Goal: Task Accomplishment & Management: Manage account settings

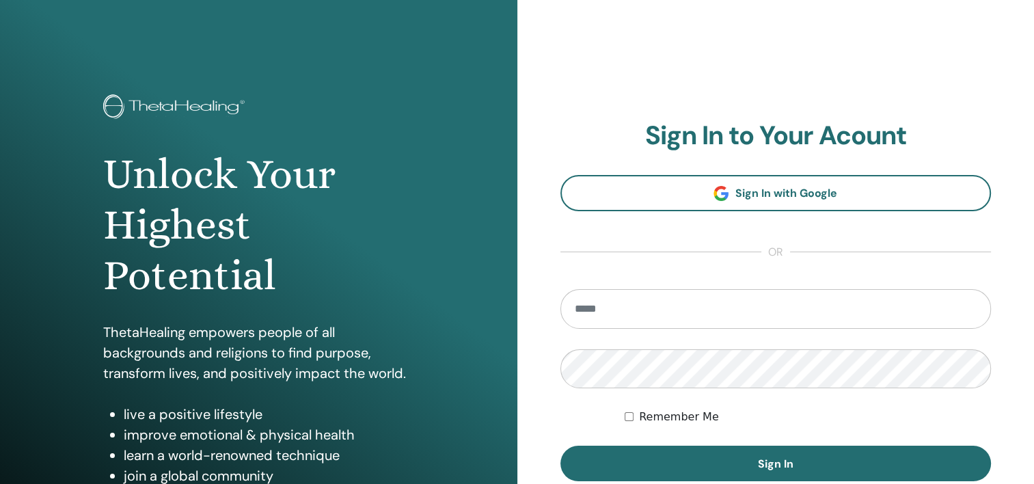
drag, startPoint x: 690, startPoint y: 297, endPoint x: 692, endPoint y: 306, distance: 9.7
click at [690, 297] on input "email" at bounding box center [776, 309] width 431 height 40
type input "**********"
click at [746, 462] on button "Sign In" at bounding box center [776, 464] width 431 height 36
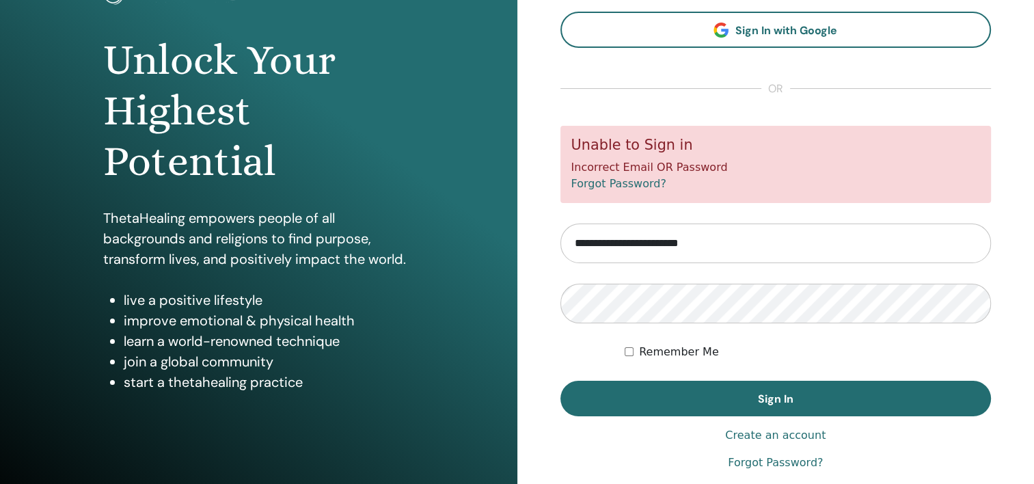
scroll to position [172, 0]
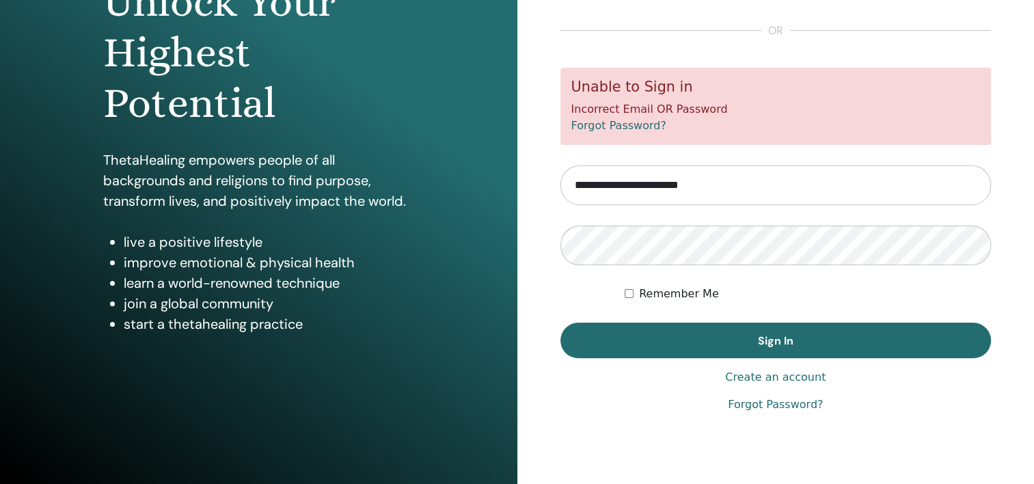
click at [782, 406] on link "Forgot Password?" at bounding box center [775, 404] width 95 height 16
click at [758, 350] on button "Sign In" at bounding box center [776, 341] width 431 height 36
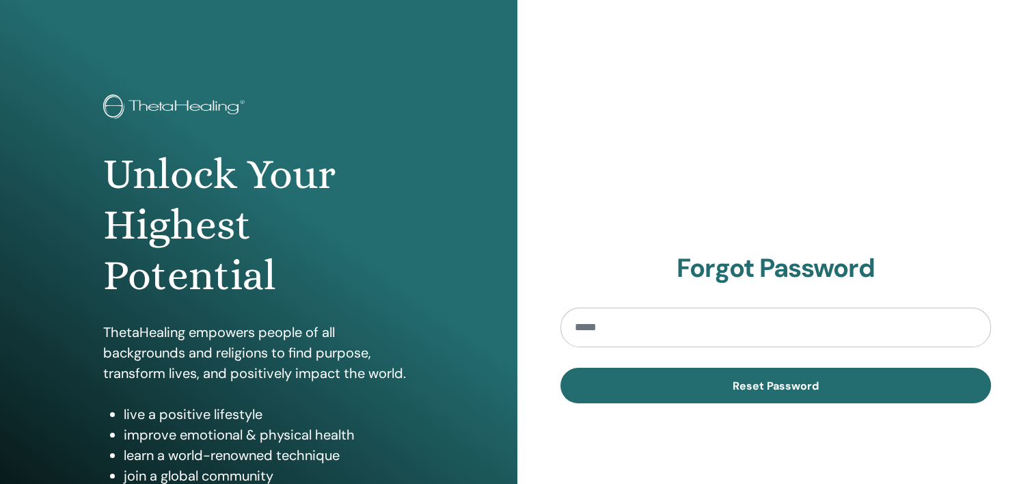
click at [606, 319] on input "email" at bounding box center [776, 328] width 431 height 40
type input "**********"
click at [684, 384] on button "Reset Password" at bounding box center [776, 386] width 431 height 36
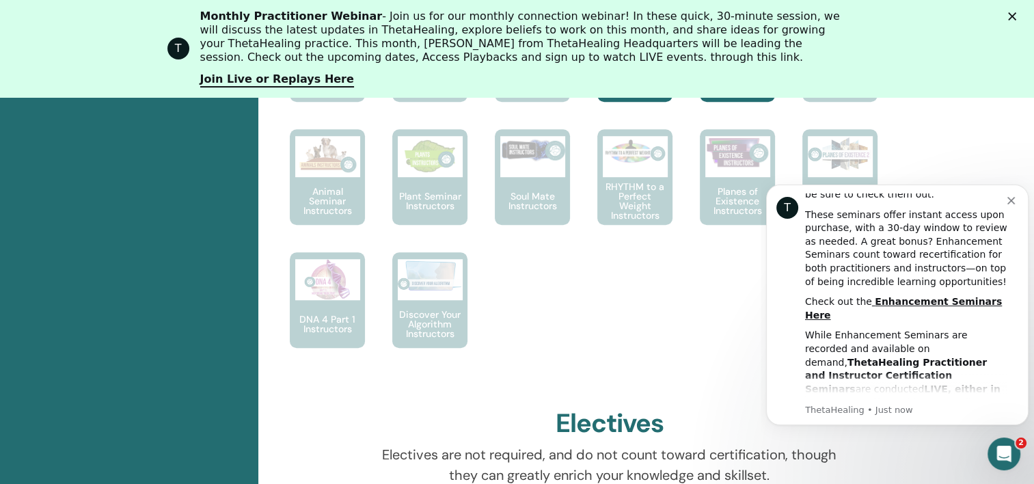
scroll to position [342, 0]
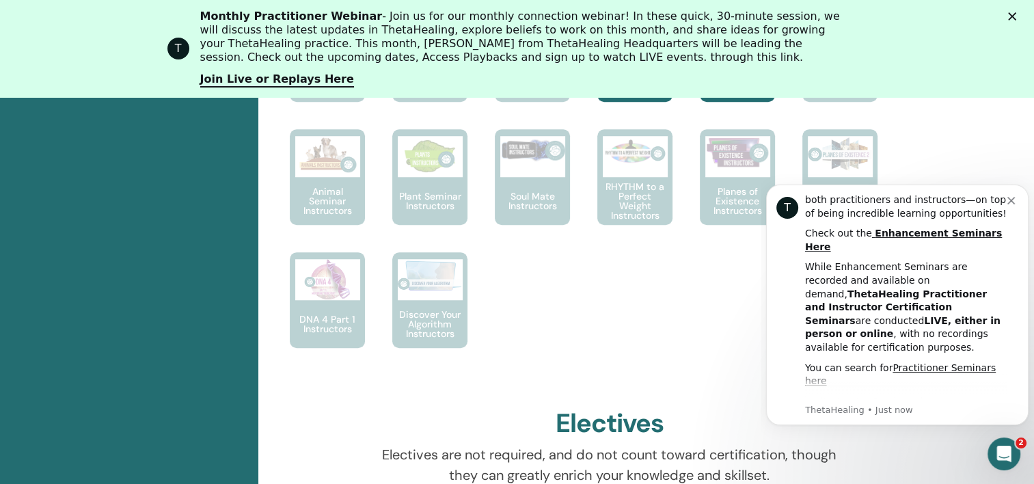
click at [1010, 202] on icon "Dismiss notification" at bounding box center [1012, 201] width 8 height 8
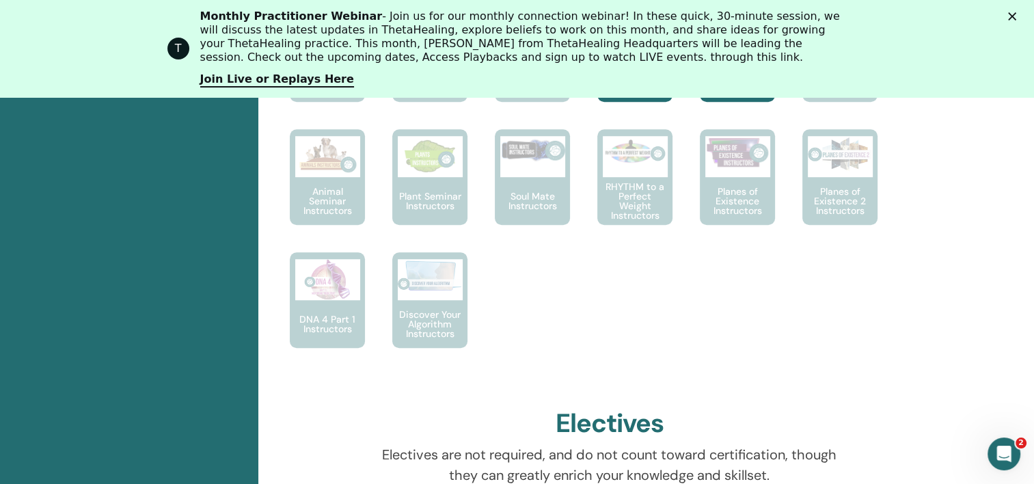
click at [1016, 16] on icon "Close" at bounding box center [1012, 16] width 8 height 8
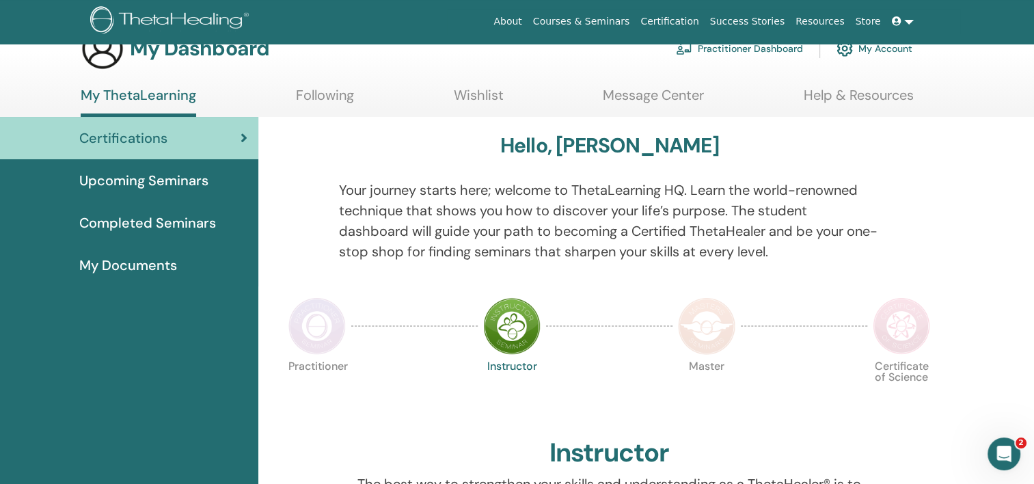
scroll to position [0, 0]
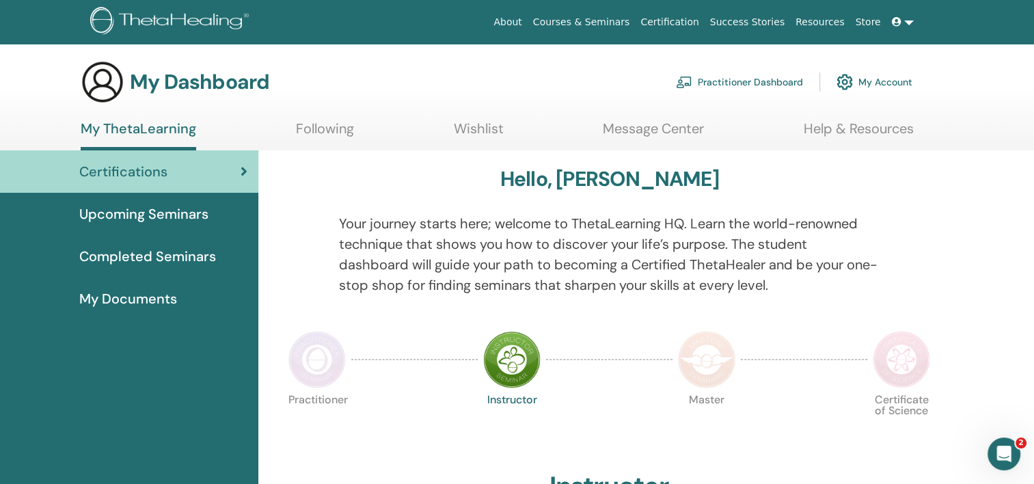
click at [142, 294] on span "My Documents" at bounding box center [128, 298] width 98 height 21
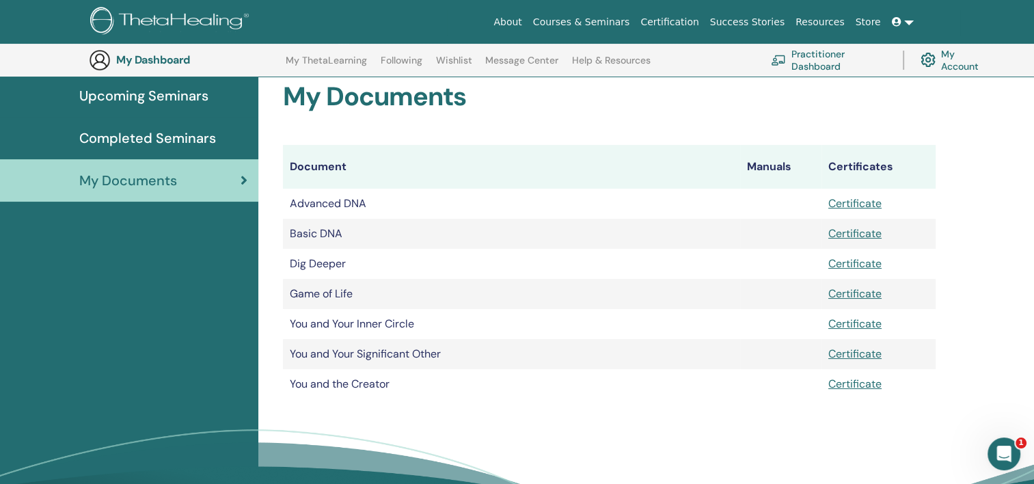
scroll to position [170, 0]
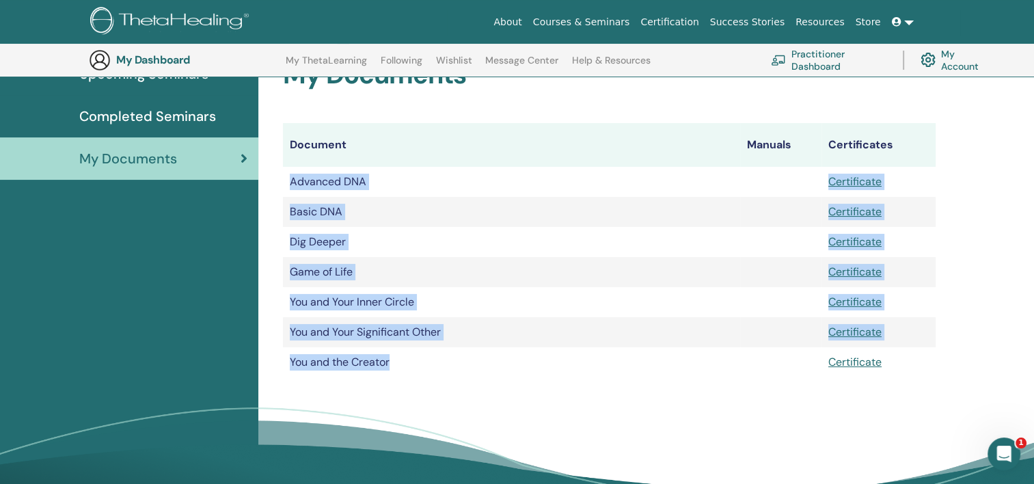
drag, startPoint x: 291, startPoint y: 180, endPoint x: 422, endPoint y: 363, distance: 224.8
click at [422, 362] on tbody "Advanced DNA Certificate Basic DNA Certificate Dig Deeper Certificate Game of L…" at bounding box center [609, 272] width 653 height 211
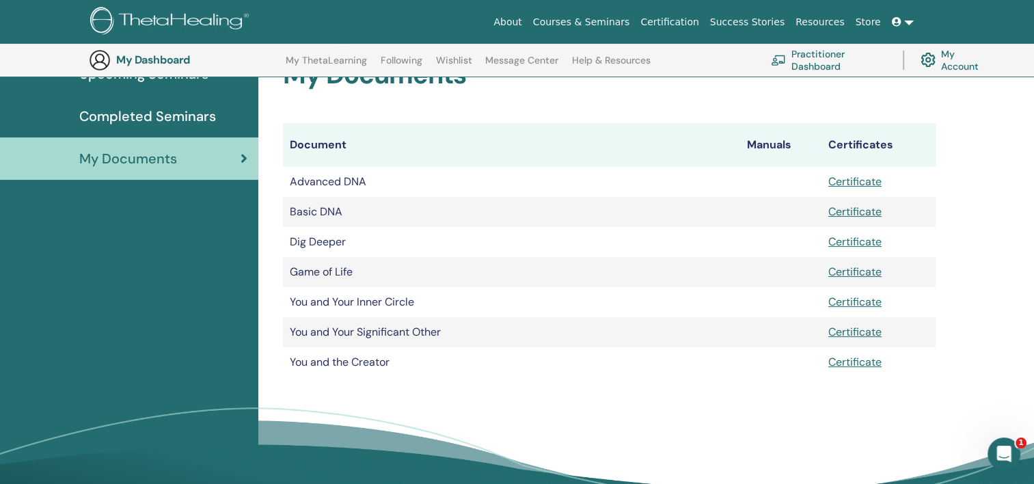
drag, startPoint x: 422, startPoint y: 363, endPoint x: 420, endPoint y: 399, distance: 36.3
click at [420, 399] on div "My Documents Document Manuals Certificates Advanced DNA Certificate Basic DNA C…" at bounding box center [646, 277] width 776 height 535
